Goal: Check status: Check status

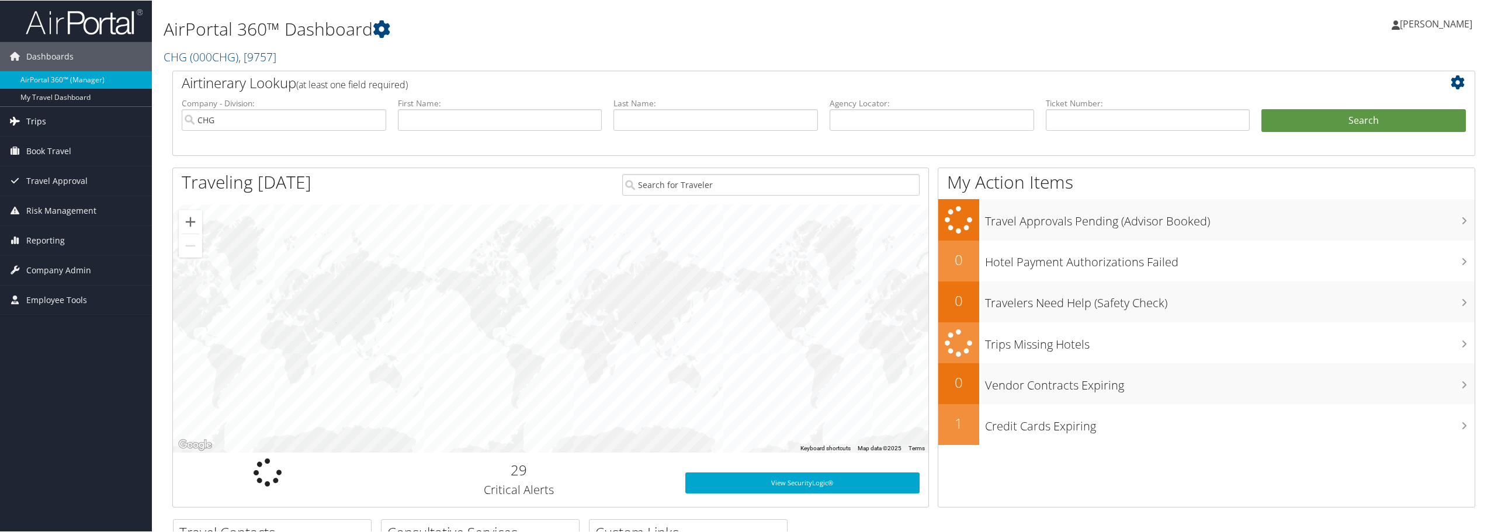
click at [27, 119] on span "Trips" at bounding box center [36, 120] width 20 height 29
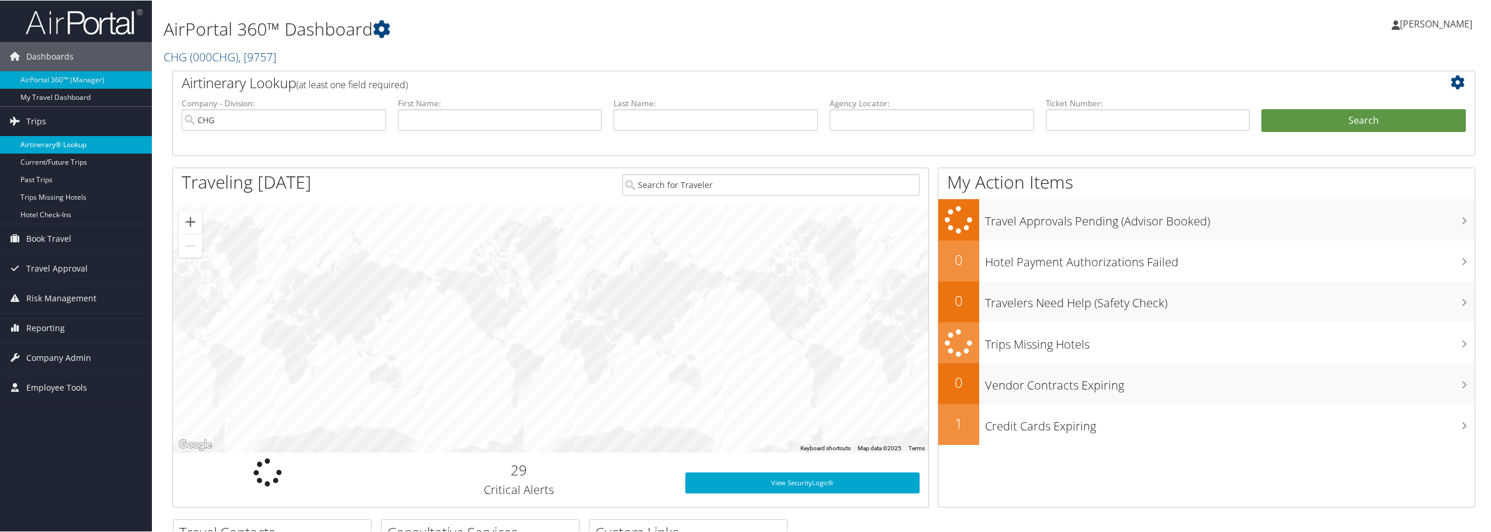
click at [36, 145] on link "Airtinerary® Lookup" at bounding box center [76, 145] width 152 height 18
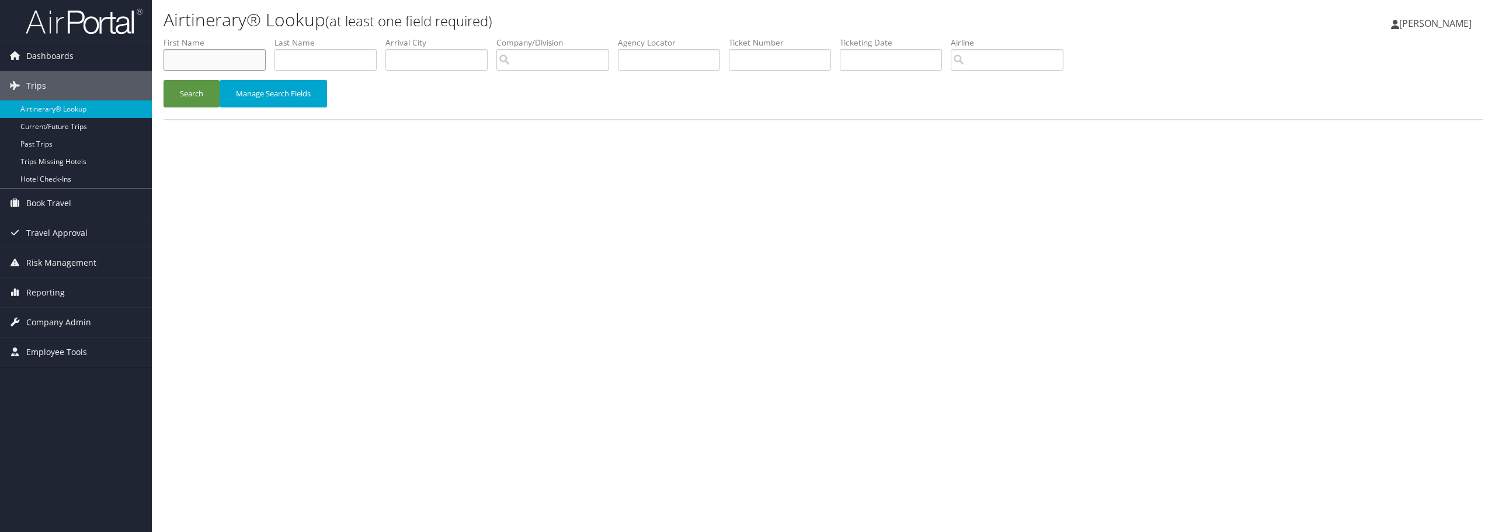
click at [238, 58] on input "text" at bounding box center [215, 60] width 102 height 22
type input "monica"
type input "sharma"
click at [200, 102] on button "Search" at bounding box center [192, 93] width 56 height 27
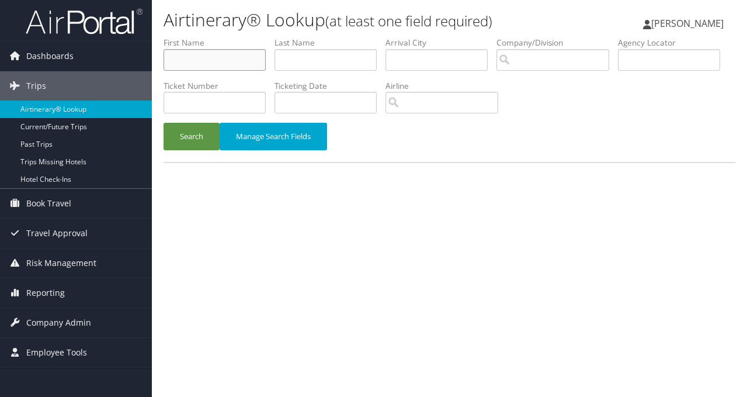
click at [205, 67] on input "text" at bounding box center [215, 60] width 102 height 22
type input "ala"
type input "Imam"
click at [192, 144] on button "Search" at bounding box center [192, 136] width 56 height 27
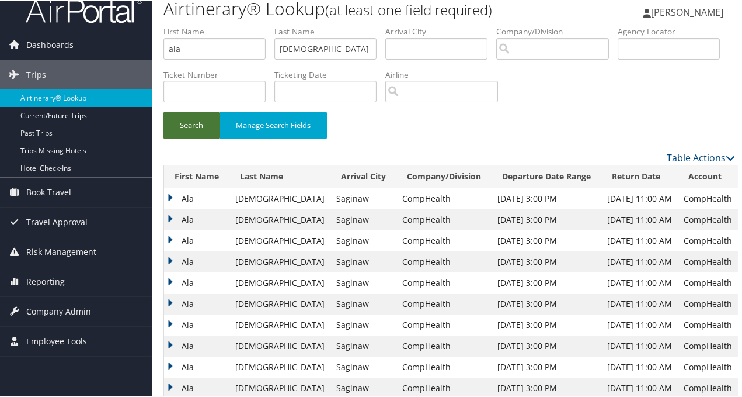
scroll to position [33, 0]
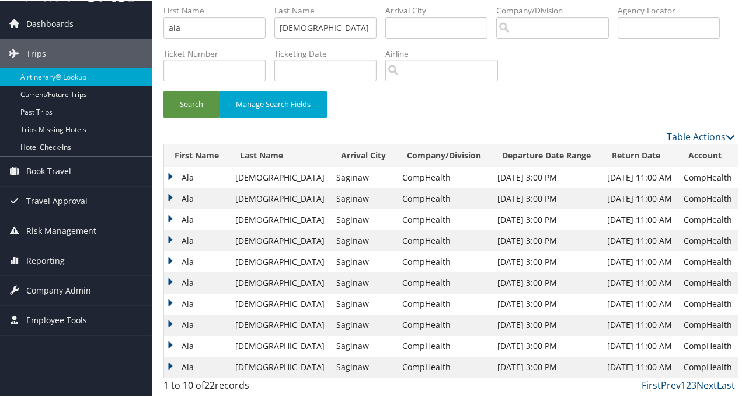
click at [492, 325] on td "Jun 22, 2025 3:00 PM" at bounding box center [547, 323] width 110 height 21
click at [168, 323] on td "Ala" at bounding box center [196, 323] width 65 height 21
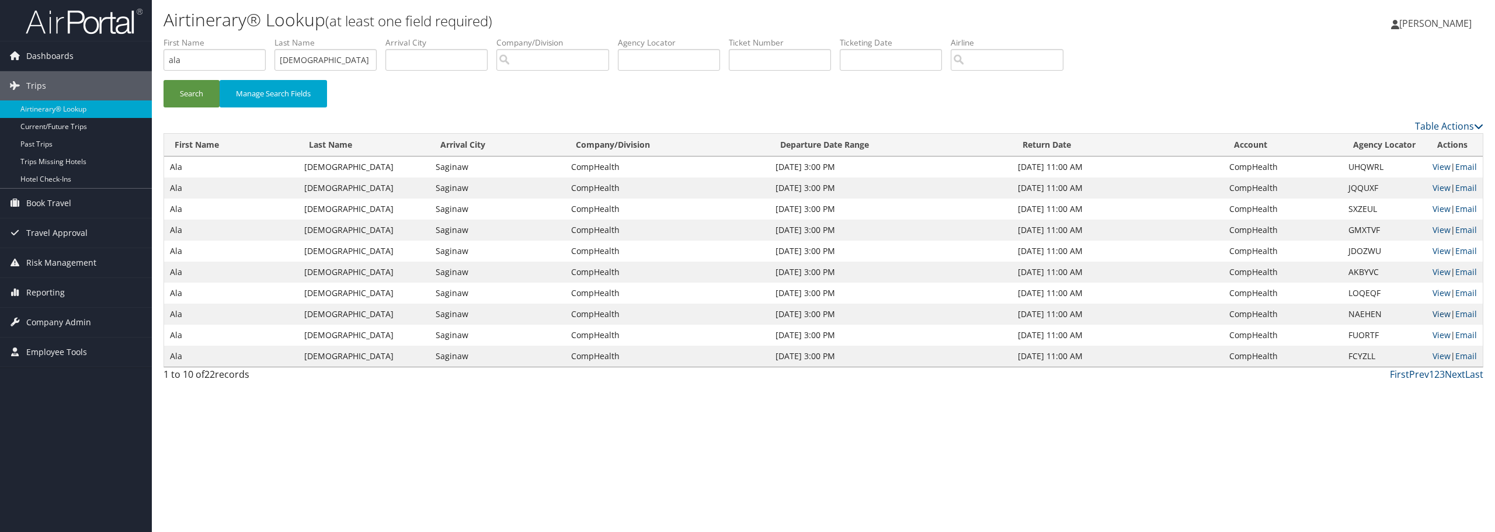
click at [747, 313] on link "View" at bounding box center [1442, 313] width 18 height 11
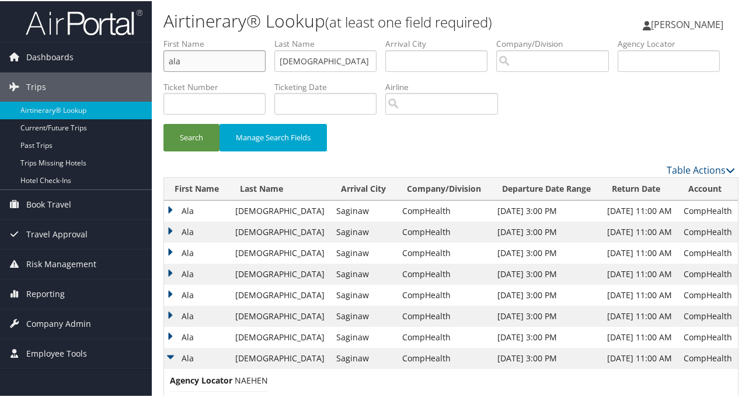
click at [225, 65] on input "ala" at bounding box center [215, 60] width 102 height 22
type input "amy"
type input "sprague"
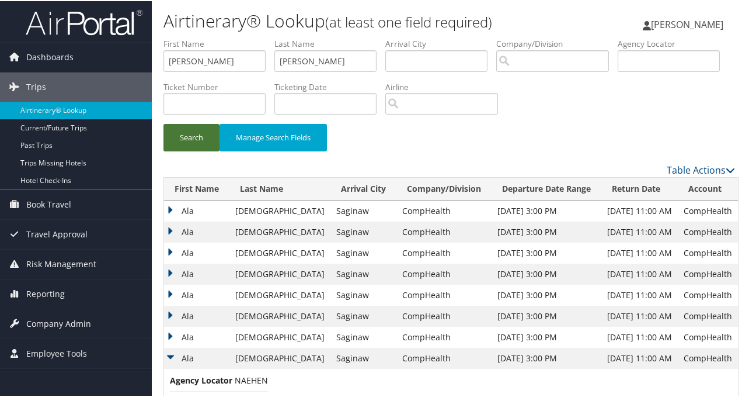
click at [181, 132] on button "Search" at bounding box center [192, 136] width 56 height 27
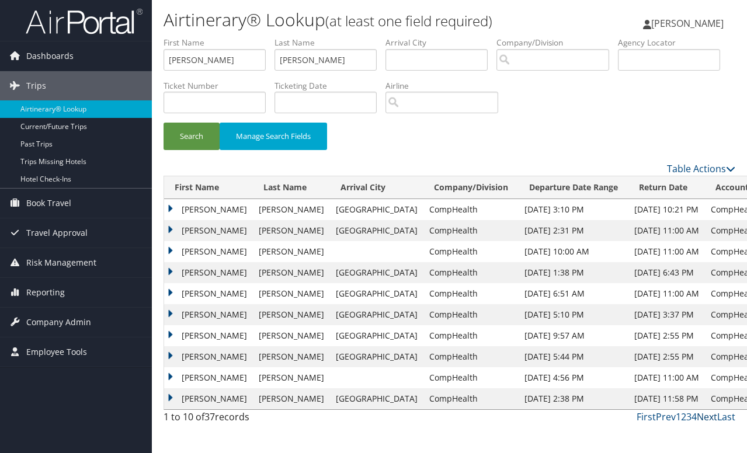
click at [706, 396] on link "Next" at bounding box center [707, 417] width 20 height 13
click at [172, 251] on td "Amy" at bounding box center [208, 251] width 89 height 21
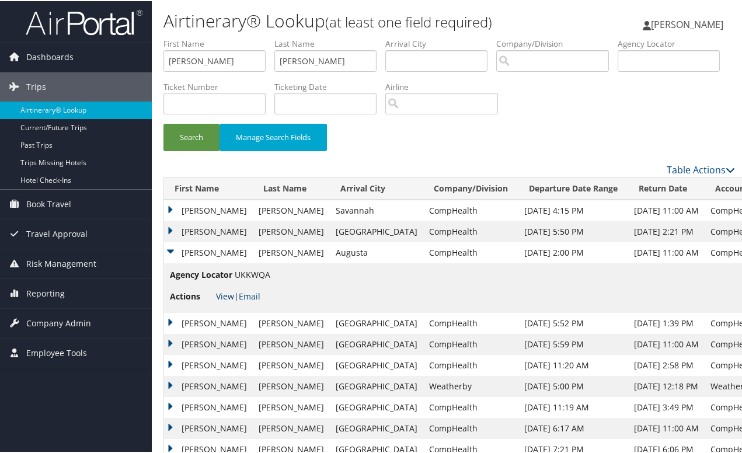
click at [220, 293] on link "View" at bounding box center [225, 295] width 18 height 11
click at [234, 57] on input "amy" at bounding box center [215, 60] width 102 height 22
type input "anu"
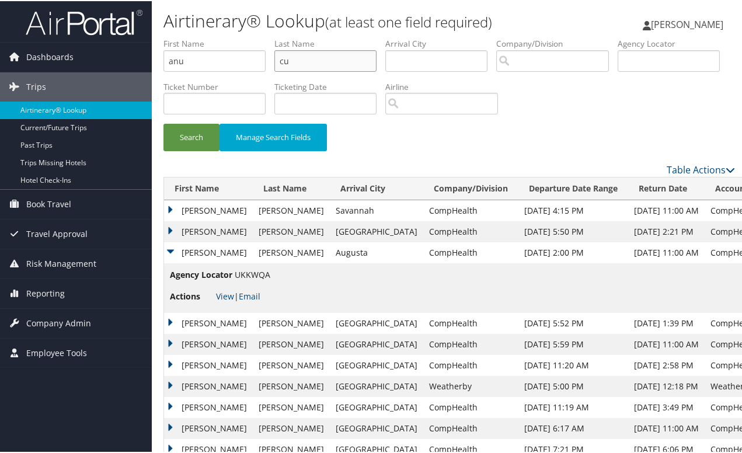
type input "c"
type input "gupta"
click at [180, 136] on button "Search" at bounding box center [192, 136] width 56 height 27
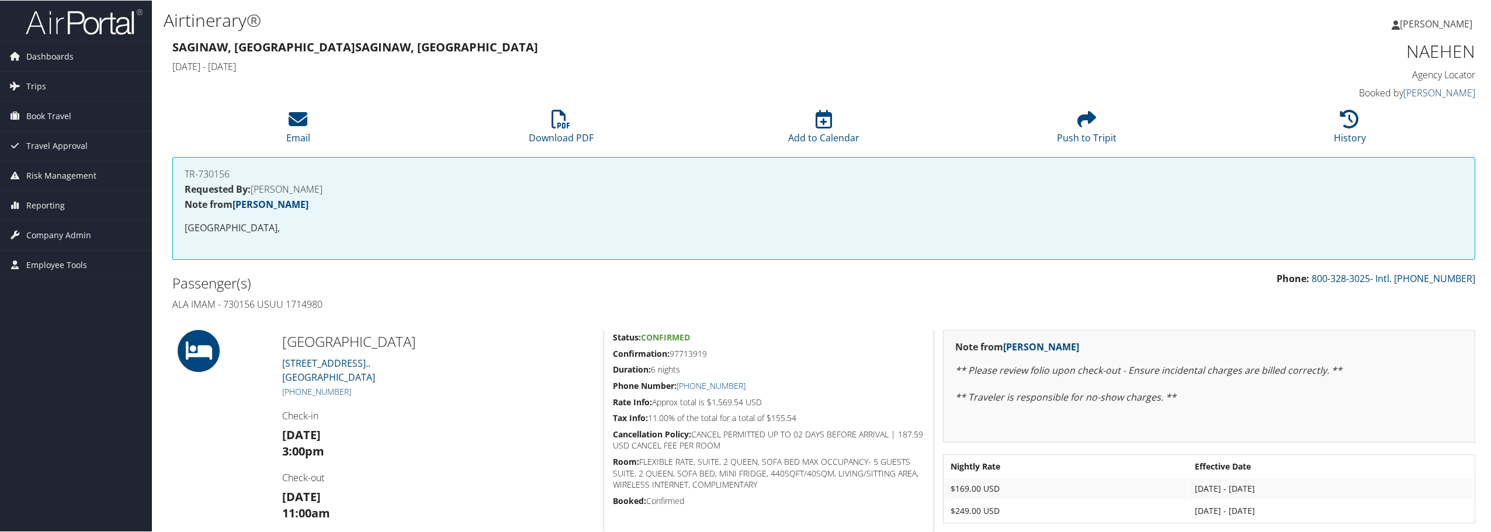
click at [249, 303] on h4 "Ala Imam - 730156 USUU 1714980" at bounding box center [493, 303] width 643 height 13
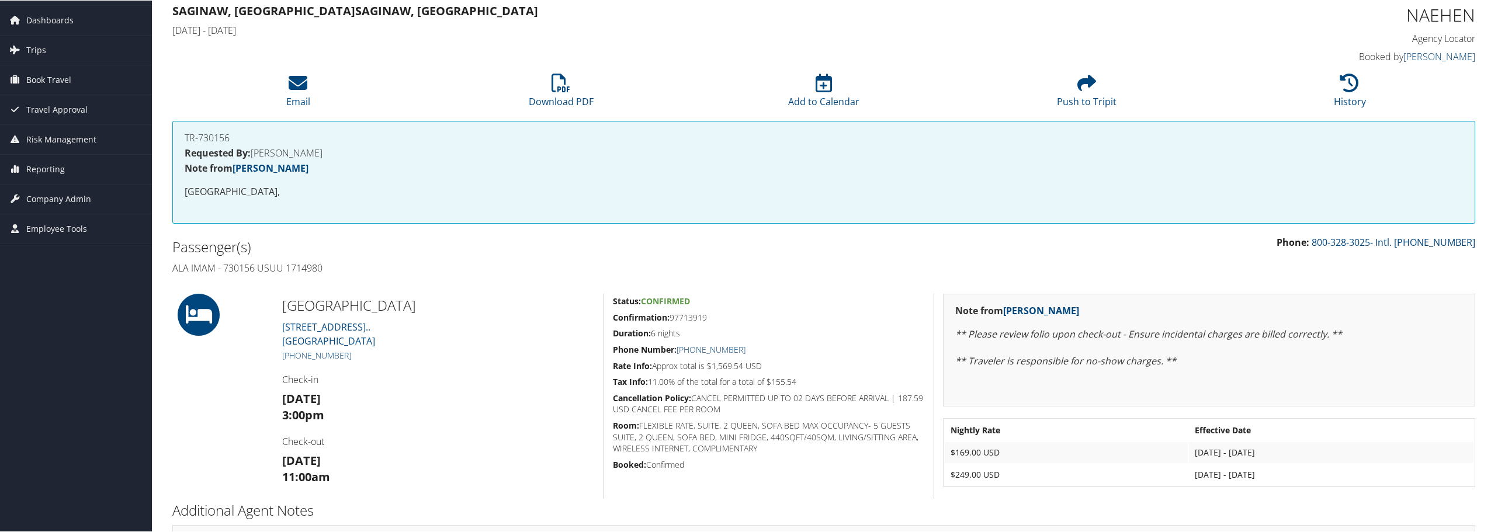
scroll to position [79, 0]
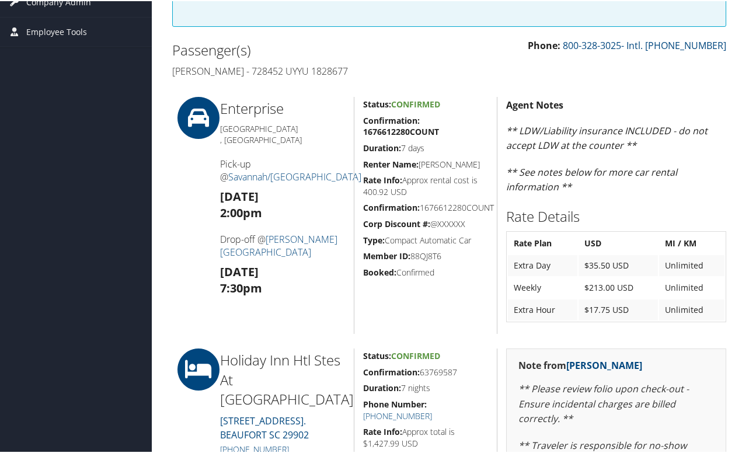
scroll to position [175, 0]
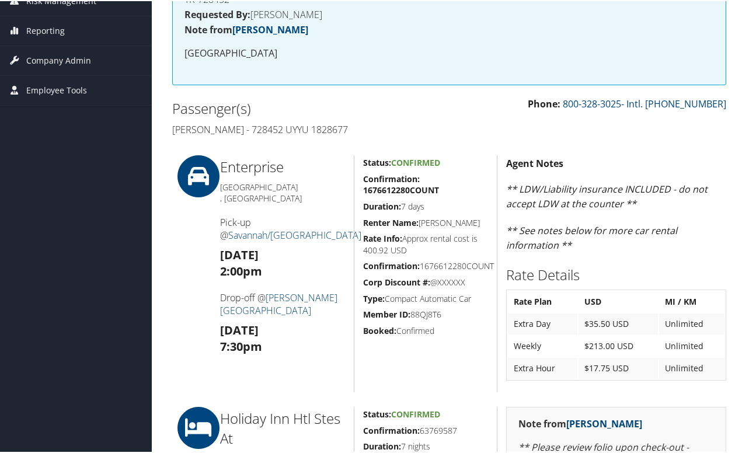
click at [295, 133] on h4 "[PERSON_NAME] - 728452 UYYU 1828677" at bounding box center [306, 128] width 269 height 13
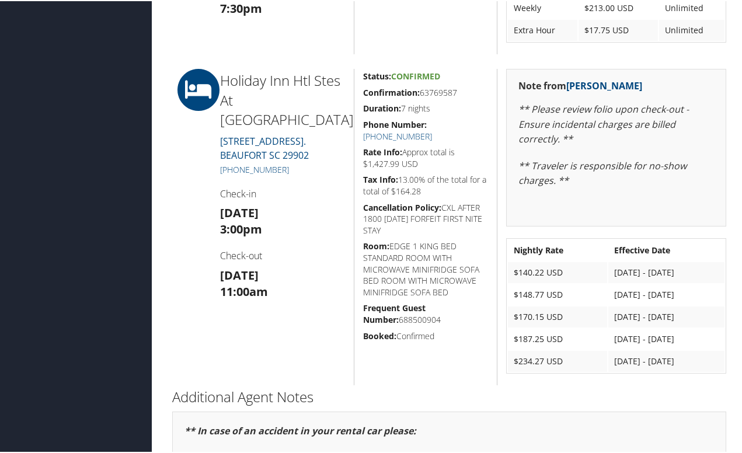
scroll to position [526, 0]
